Goal: Information Seeking & Learning: Find specific page/section

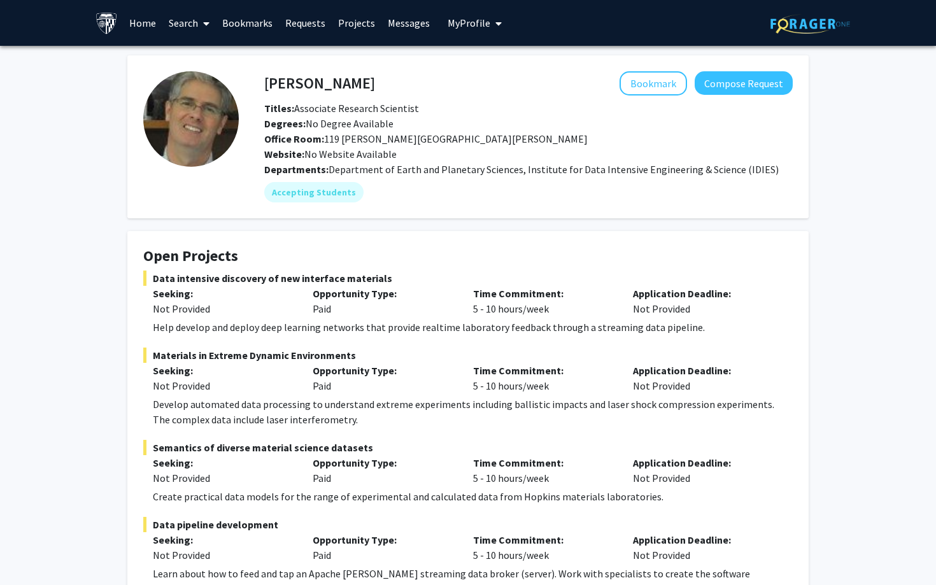
click at [143, 23] on link "Home" at bounding box center [142, 23] width 39 height 45
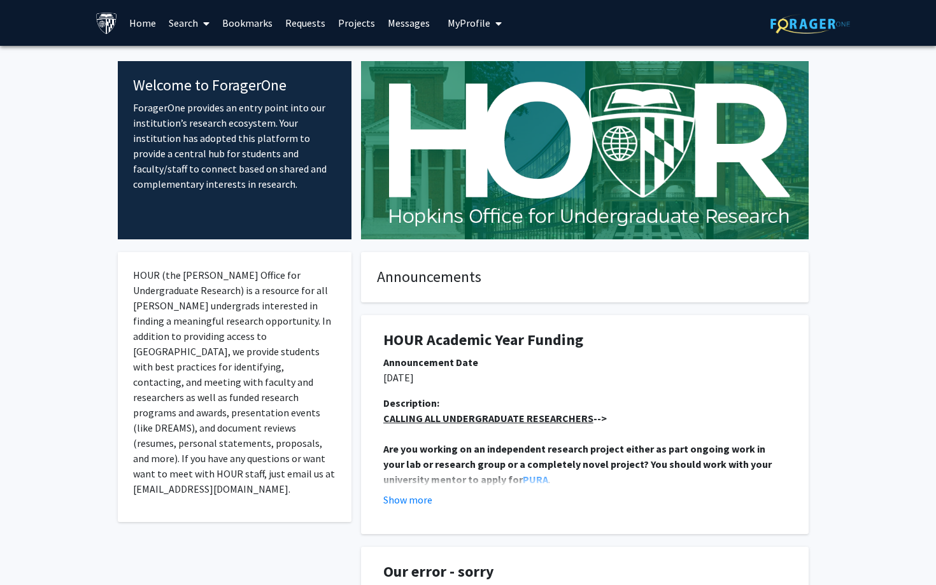
click at [180, 21] on link "Search" at bounding box center [188, 23] width 53 height 45
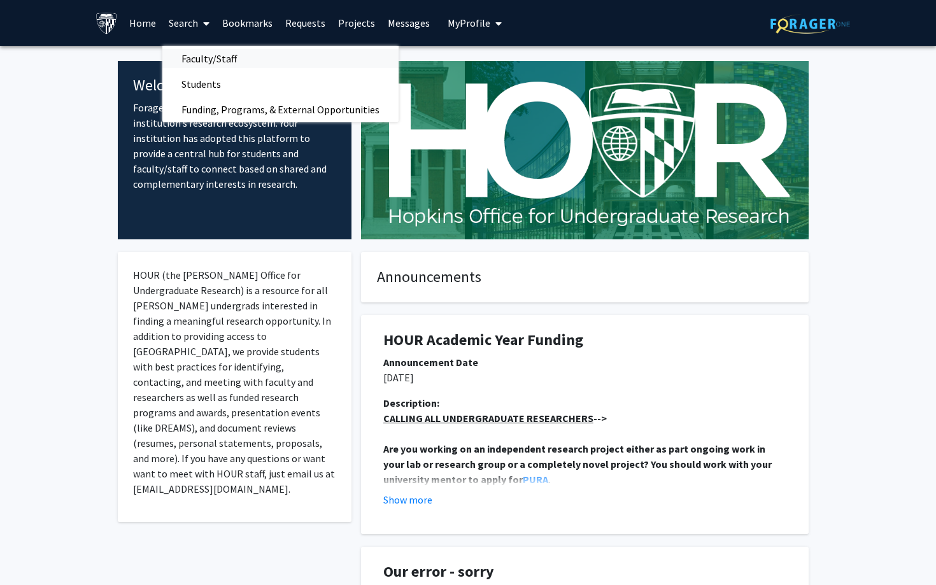
click at [195, 58] on span "Faculty/Staff" at bounding box center [209, 58] width 94 height 25
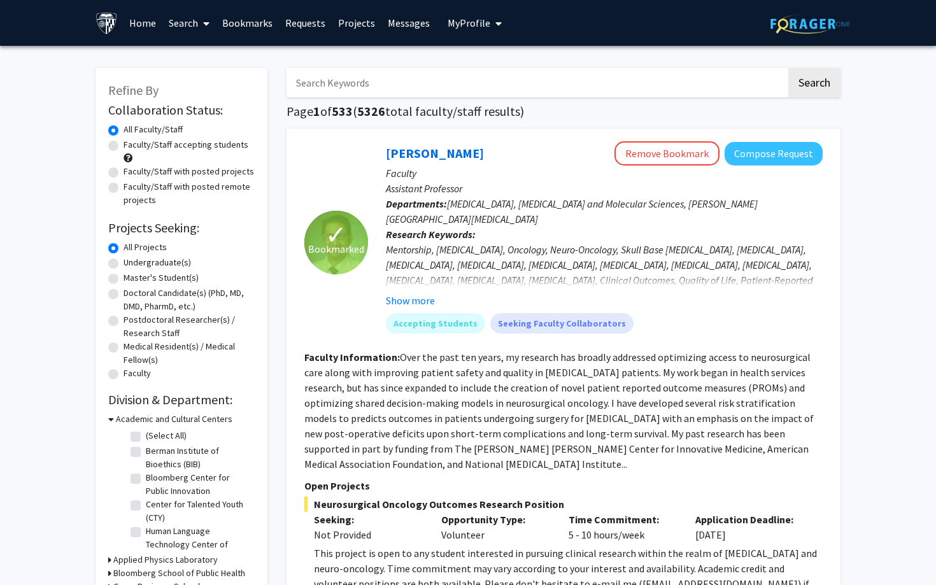
click at [143, 264] on label "Undergraduate(s)" at bounding box center [157, 262] width 67 height 13
click at [132, 264] on input "Undergraduate(s)" at bounding box center [128, 260] width 8 height 8
radio input "true"
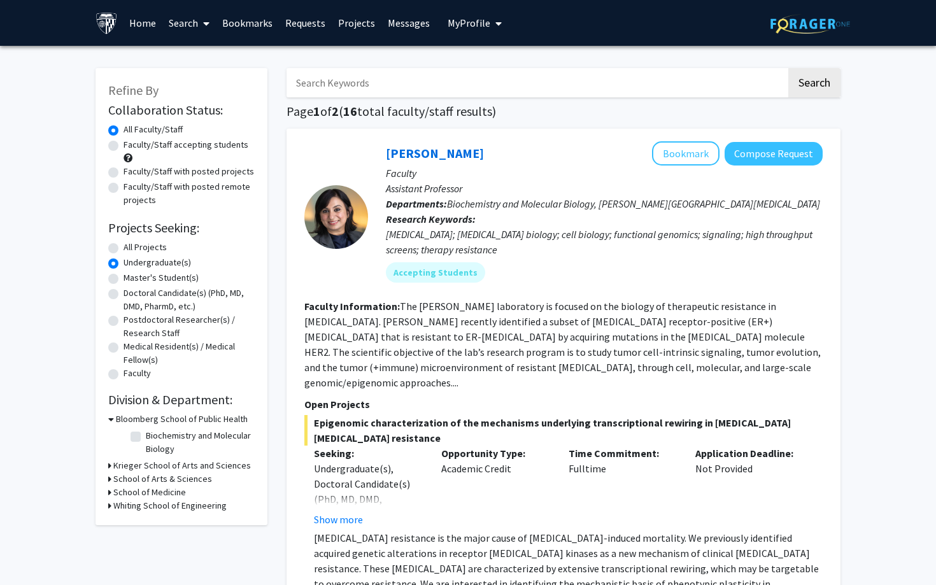
click at [160, 249] on label "All Projects" at bounding box center [145, 247] width 43 height 13
click at [132, 249] on input "All Projects" at bounding box center [128, 245] width 8 height 8
radio input "true"
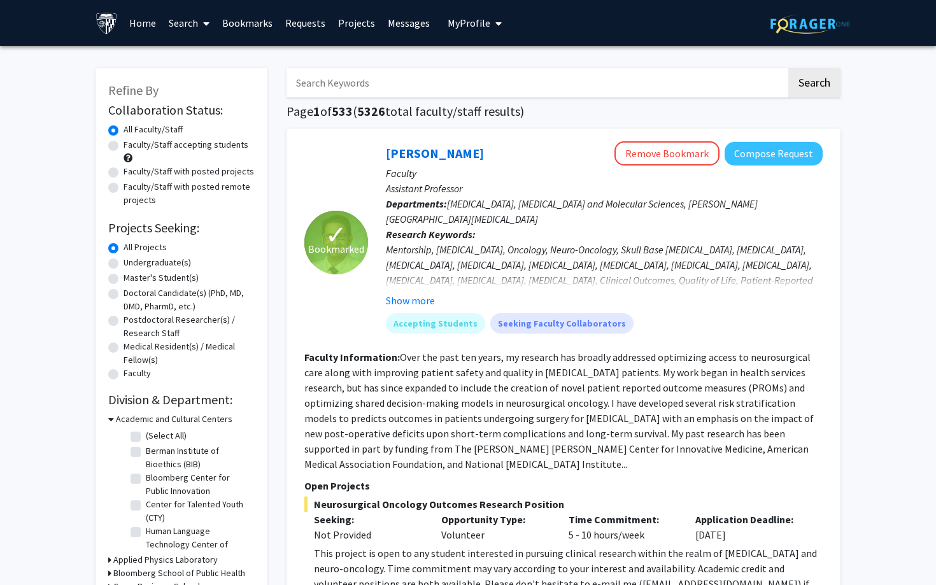
click at [372, 81] on input "Search Keywords" at bounding box center [536, 82] width 500 height 29
type input "o"
type input "not provided"
click at [814, 85] on button "Search" at bounding box center [814, 82] width 52 height 29
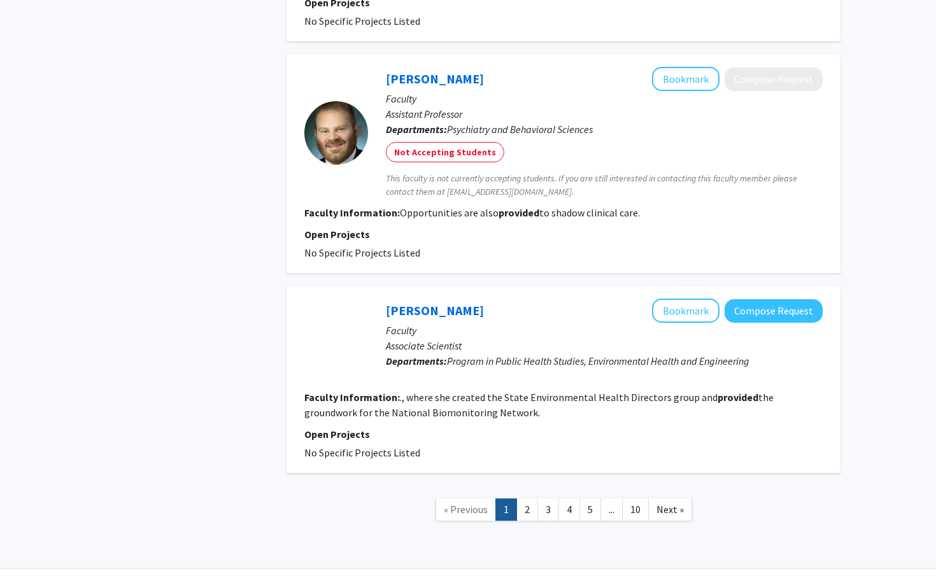
scroll to position [1949, 0]
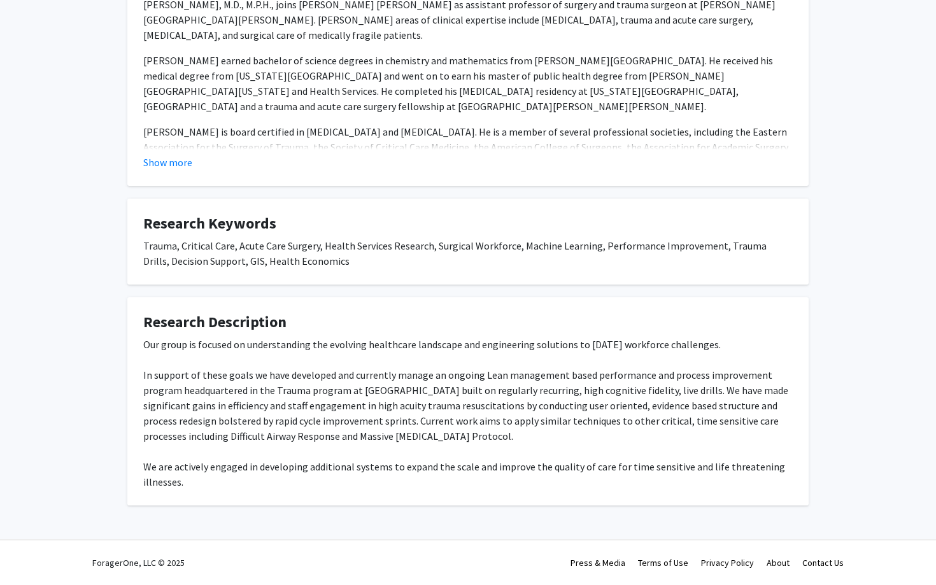
scroll to position [455, 0]
click at [552, 374] on div "Our group is focused on understanding the evolving healthcare landscape and eng…" at bounding box center [467, 413] width 649 height 153
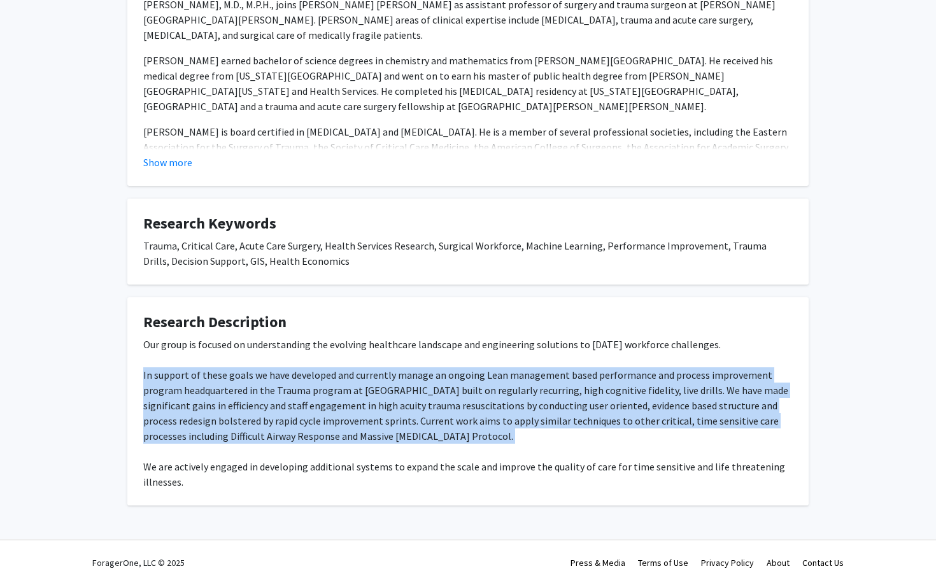
click at [552, 374] on div "Our group is focused on understanding the evolving healthcare landscape and eng…" at bounding box center [467, 413] width 649 height 153
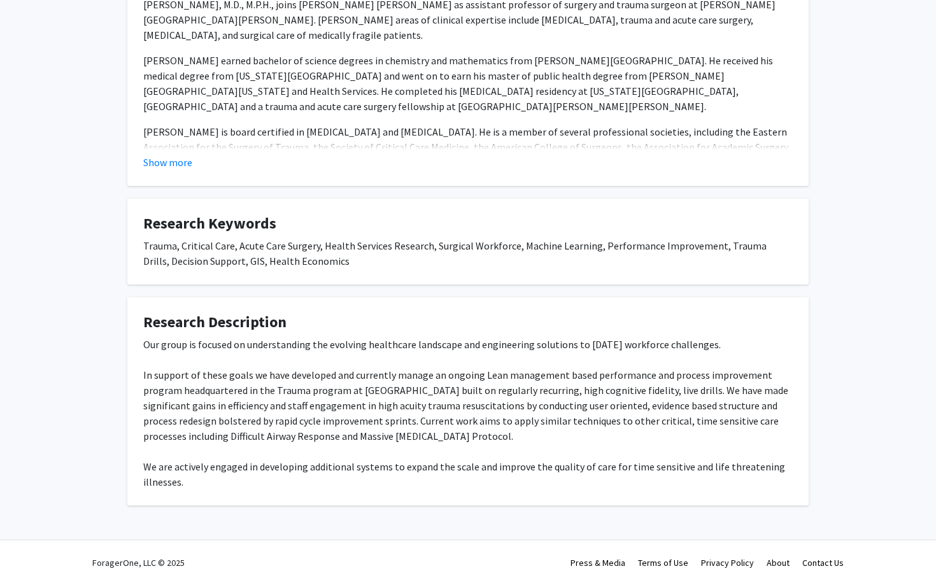
click at [525, 353] on div "Our group is focused on understanding the evolving healthcare landscape and eng…" at bounding box center [467, 413] width 649 height 153
